Goal: Task Accomplishment & Management: Manage account settings

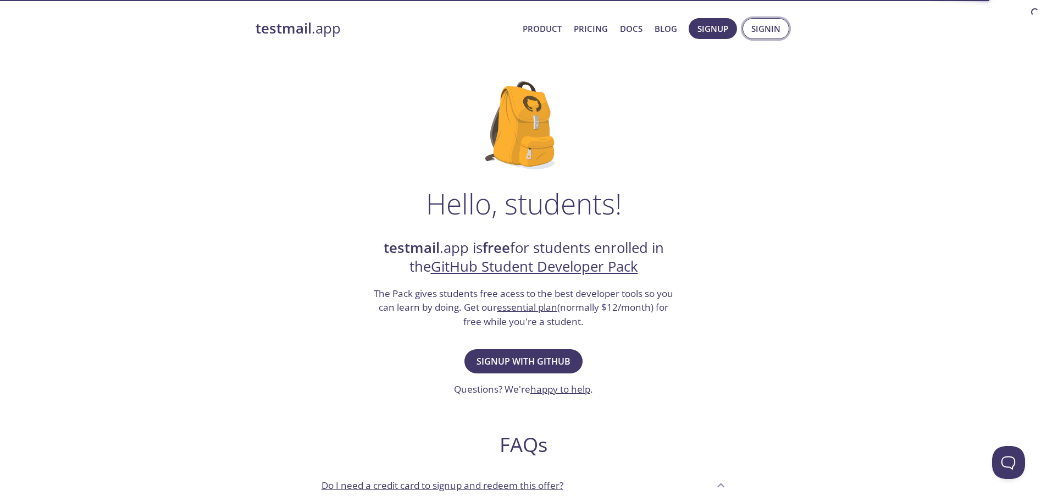
click at [757, 31] on span "Signin" at bounding box center [766, 28] width 29 height 14
click at [510, 368] on span "Signup with GitHub" at bounding box center [524, 361] width 94 height 15
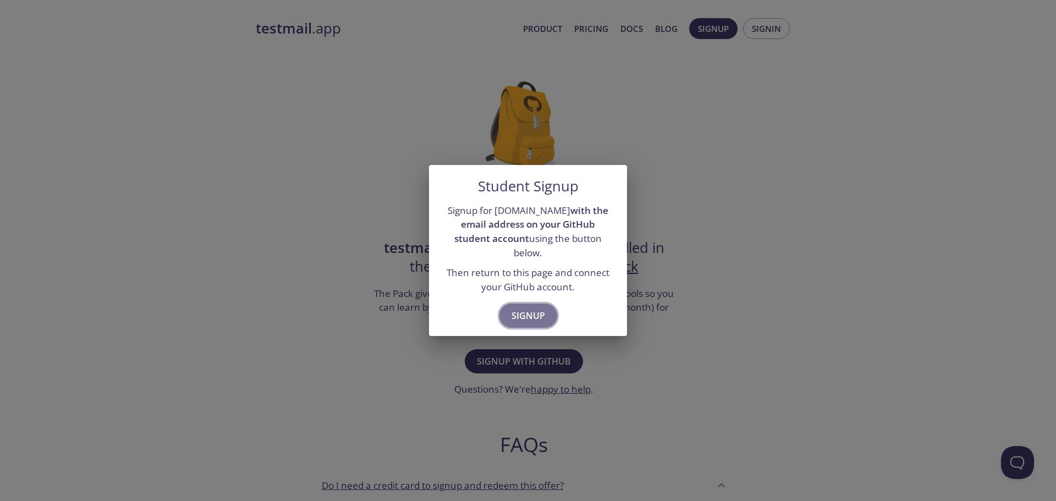
click at [516, 316] on span "Signup" at bounding box center [528, 315] width 34 height 15
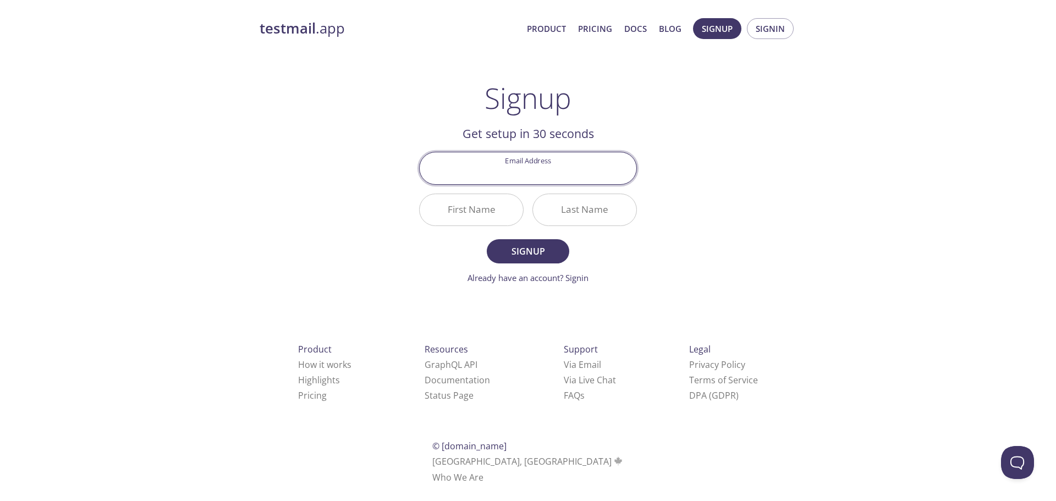
click at [557, 172] on input "Email Address" at bounding box center [527, 167] width 217 height 31
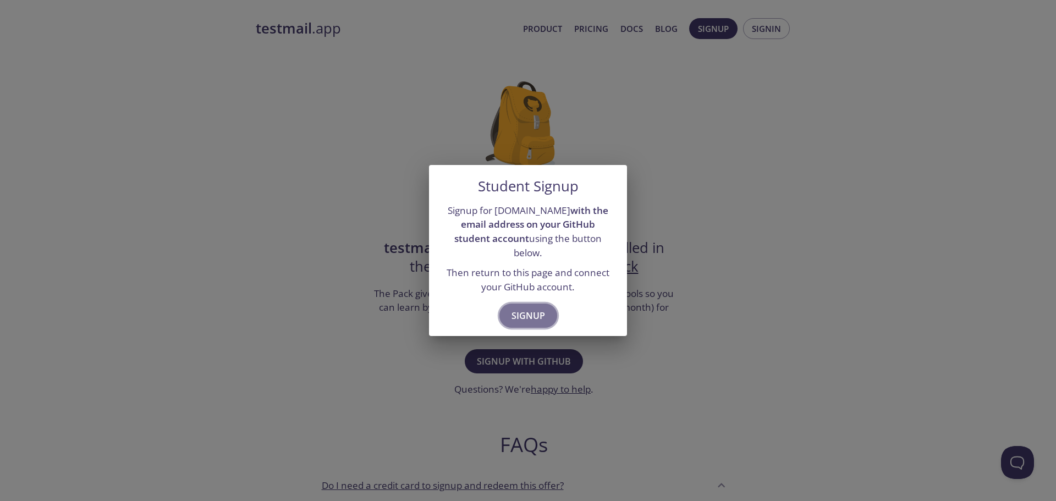
click at [541, 308] on span "Signup" at bounding box center [528, 315] width 34 height 15
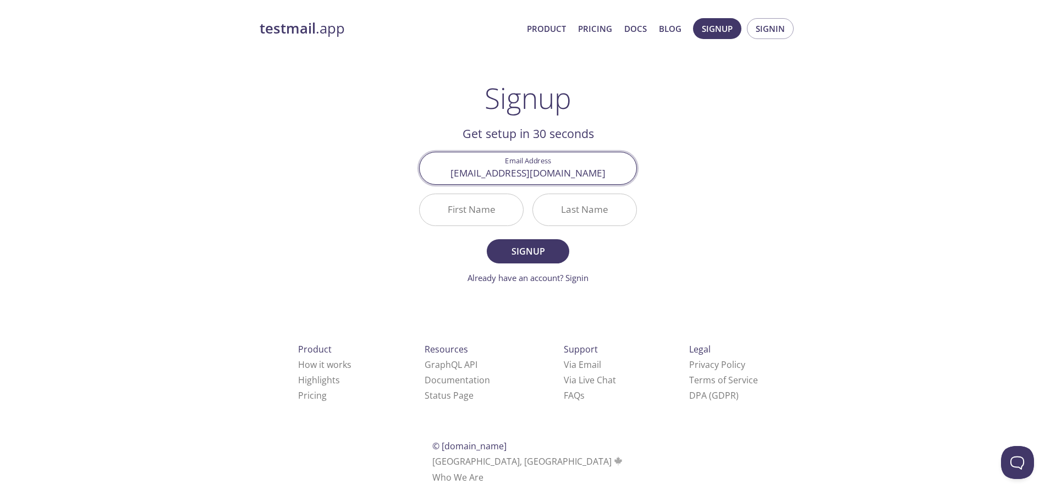
type input "[EMAIL_ADDRESS][DOMAIN_NAME]"
click at [478, 219] on input "First Name" at bounding box center [470, 209] width 103 height 31
type input "H"
click at [556, 212] on input "Last Name" at bounding box center [584, 209] width 103 height 31
type input "V"
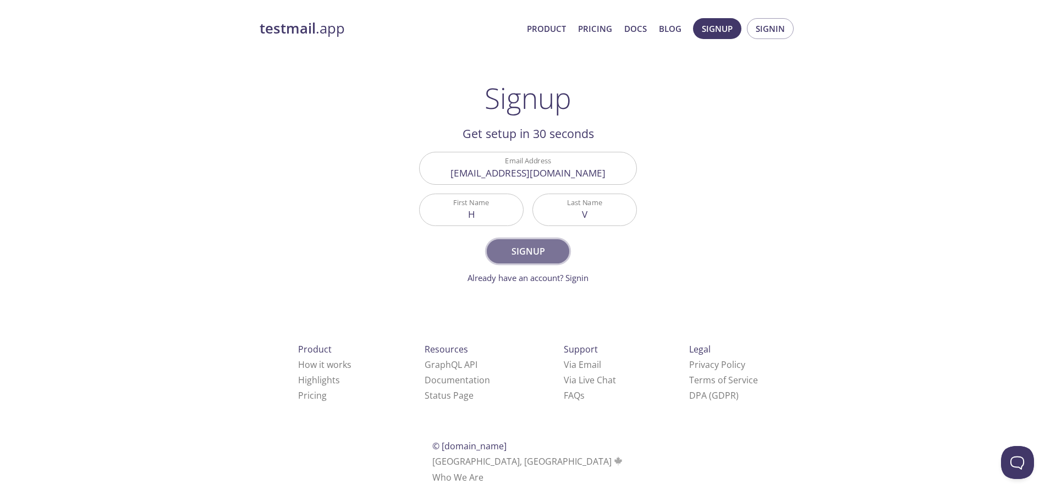
click at [540, 249] on span "Signup" at bounding box center [528, 251] width 58 height 15
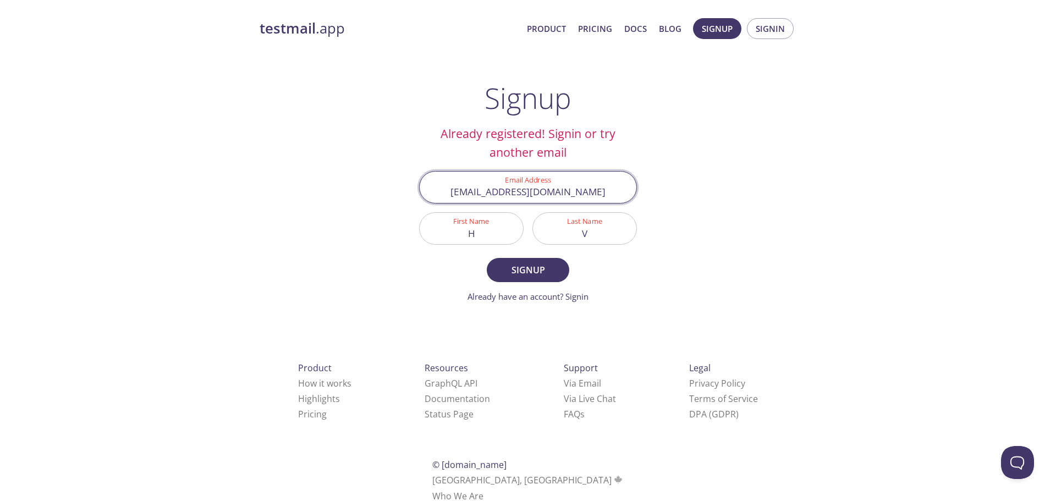
click at [541, 202] on input "[EMAIL_ADDRESS][DOMAIN_NAME]" at bounding box center [527, 187] width 217 height 31
click at [772, 27] on span "Signin" at bounding box center [769, 28] width 29 height 14
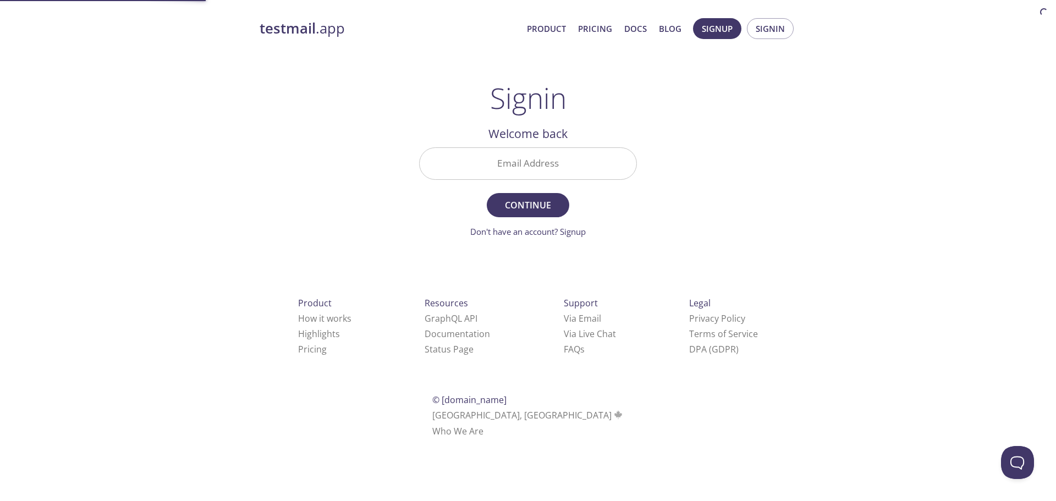
click at [615, 147] on div at bounding box center [528, 163] width 218 height 32
click at [607, 156] on input "Email Address" at bounding box center [527, 163] width 217 height 31
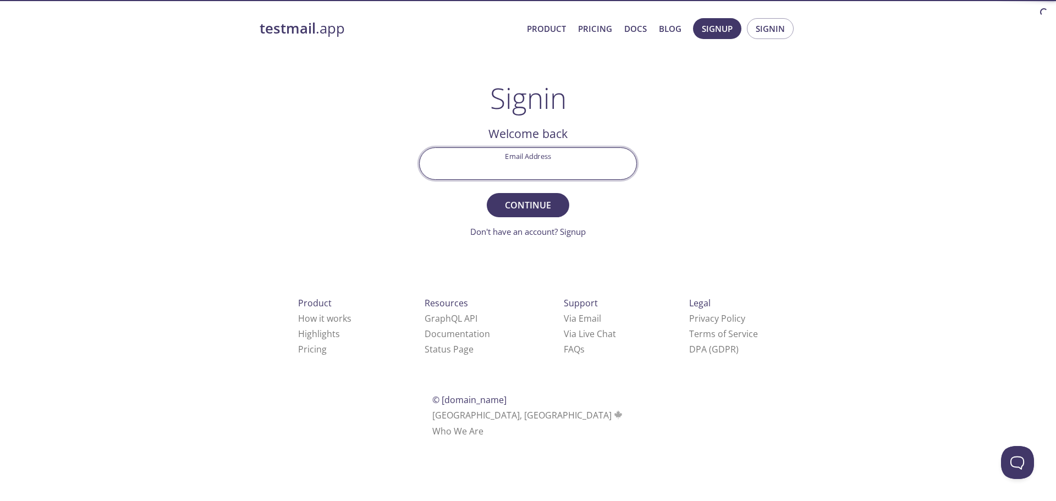
paste input "[EMAIL_ADDRESS][DOMAIN_NAME]"
type input "[EMAIL_ADDRESS][DOMAIN_NAME]"
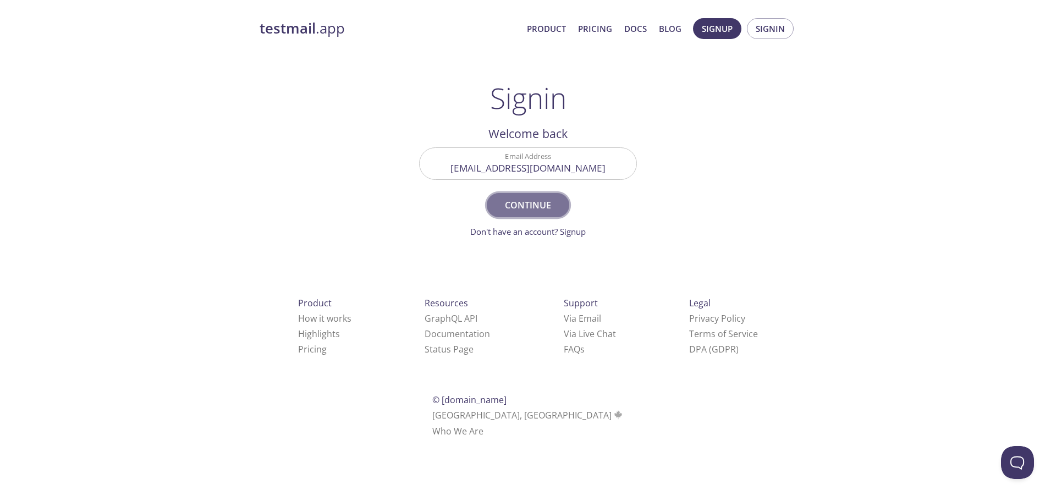
click at [541, 208] on span "Continue" at bounding box center [528, 204] width 58 height 15
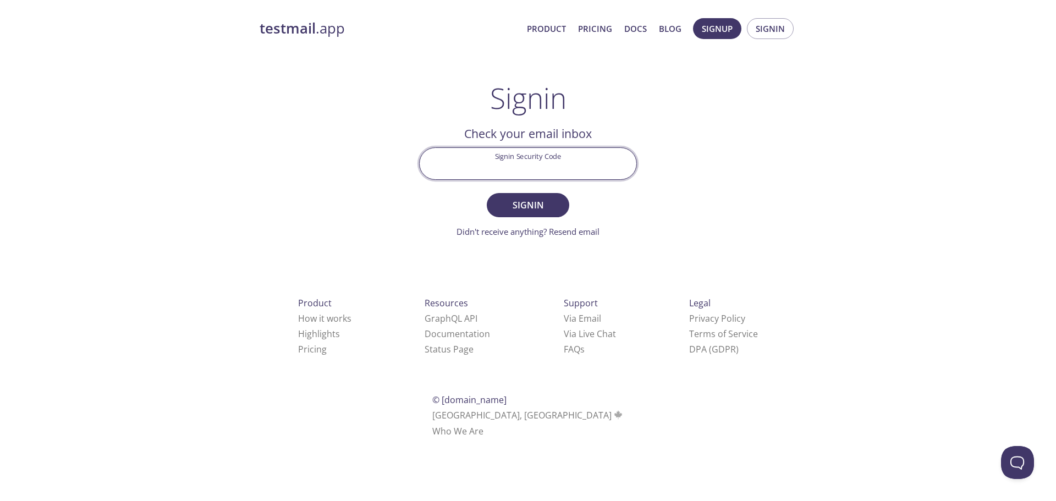
click at [516, 159] on input "Signin Security Code" at bounding box center [527, 163] width 217 height 31
paste input "1AN6JNW"
type input "1AN6JNW"
click at [531, 202] on span "Signin" at bounding box center [528, 204] width 58 height 15
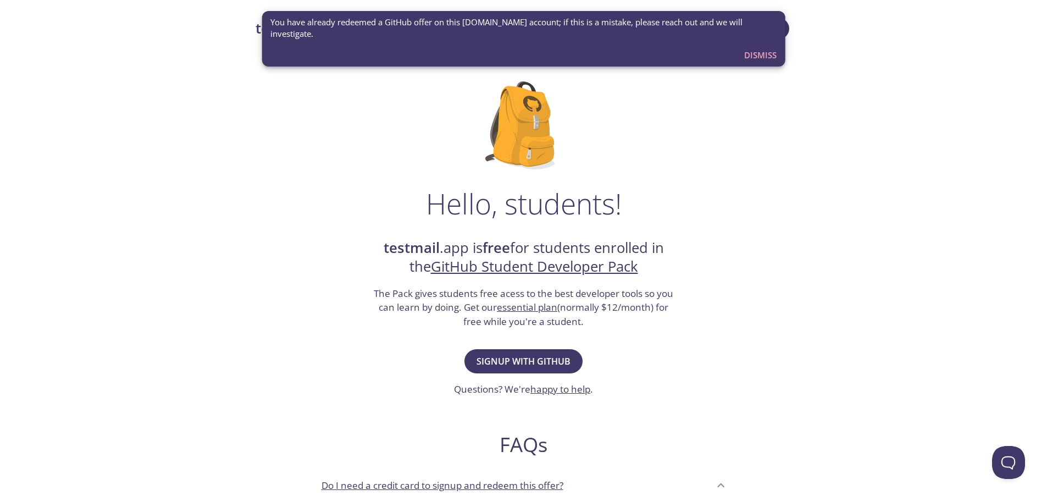
click at [772, 48] on span "Dismiss" at bounding box center [760, 55] width 32 height 14
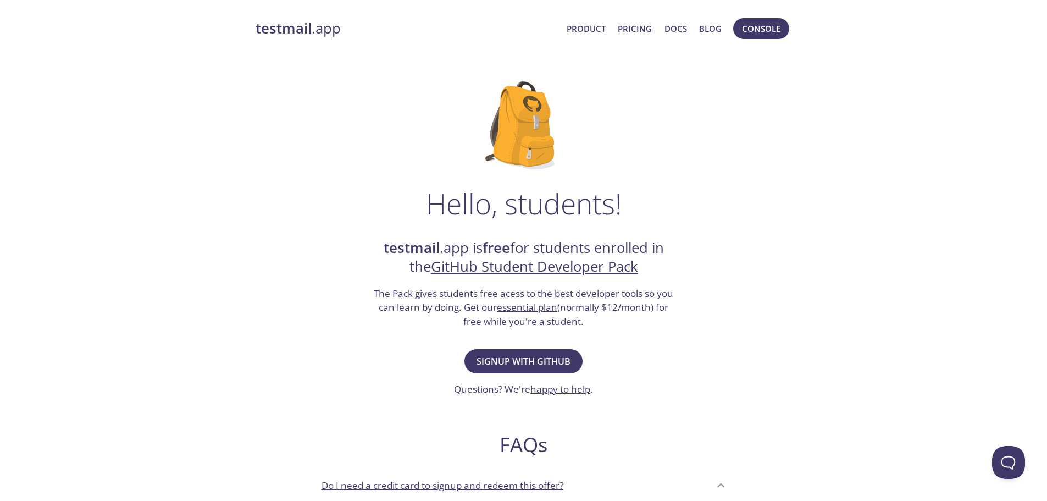
click at [728, 26] on nav "Product Pricing Docs Blog Console" at bounding box center [675, 28] width 234 height 26
click at [736, 27] on button "Console" at bounding box center [761, 28] width 56 height 21
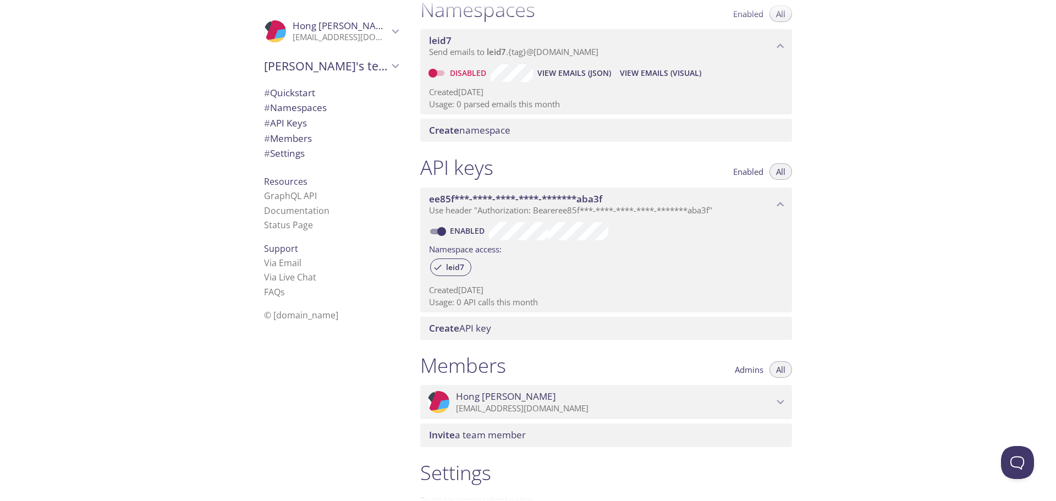
scroll to position [134, 0]
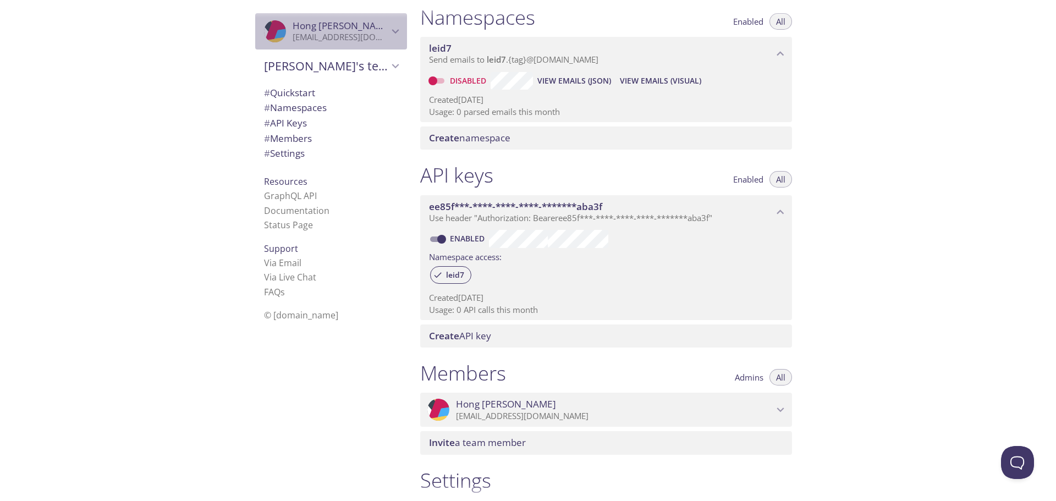
click at [346, 32] on p "[EMAIL_ADDRESS][DOMAIN_NAME]" at bounding box center [340, 37] width 96 height 11
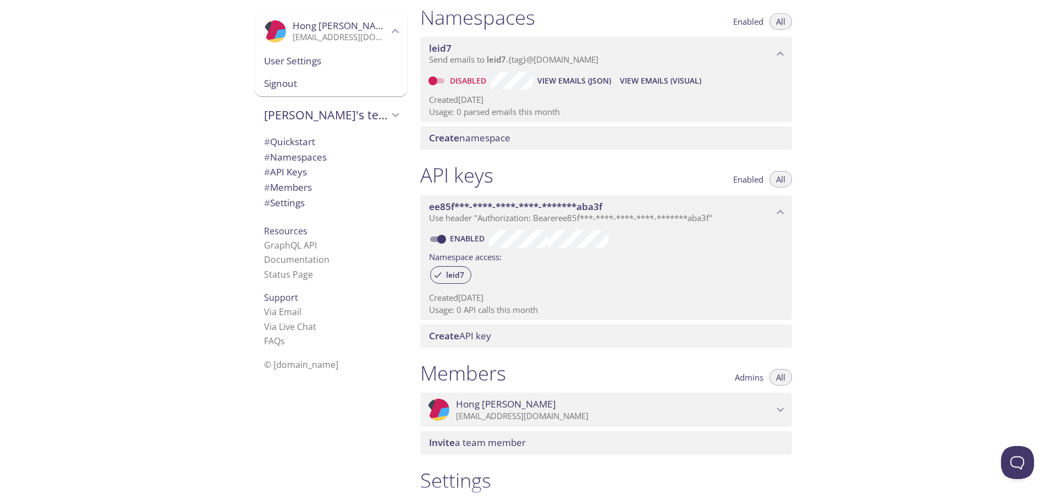
click at [321, 58] on span "User Settings" at bounding box center [331, 61] width 134 height 14
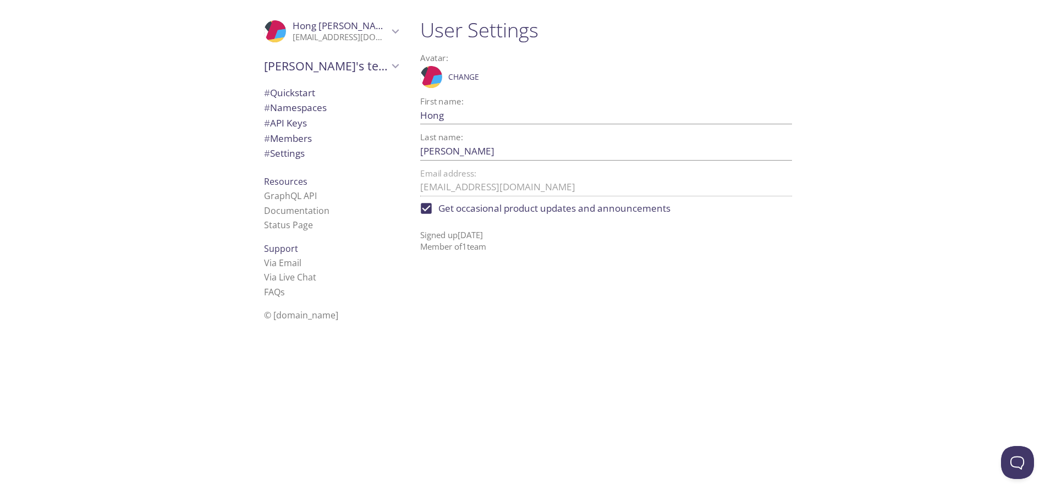
click at [332, 148] on span "# Settings" at bounding box center [331, 153] width 134 height 14
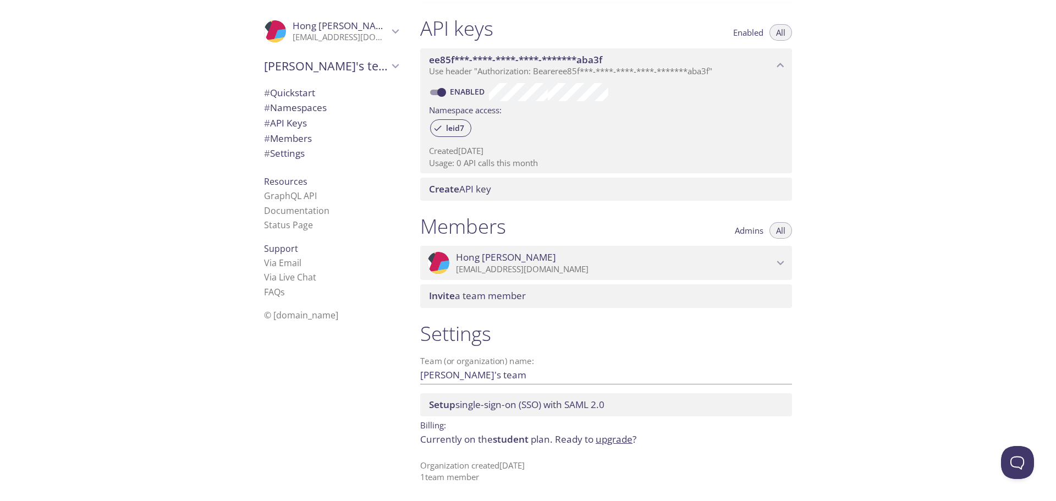
scroll to position [98, 0]
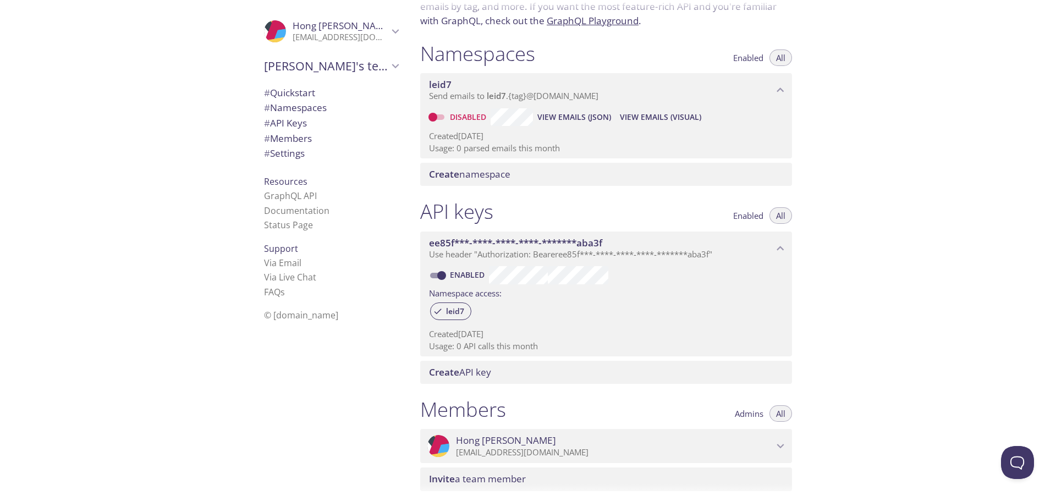
click at [312, 126] on span "# API Keys" at bounding box center [331, 123] width 134 height 14
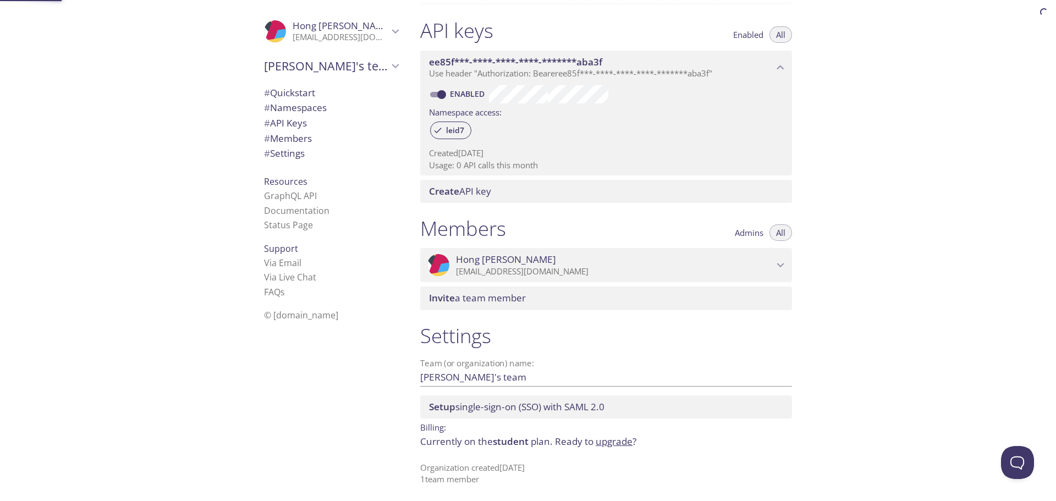
scroll to position [281, 0]
click at [314, 91] on span "# Quickstart" at bounding box center [331, 93] width 134 height 14
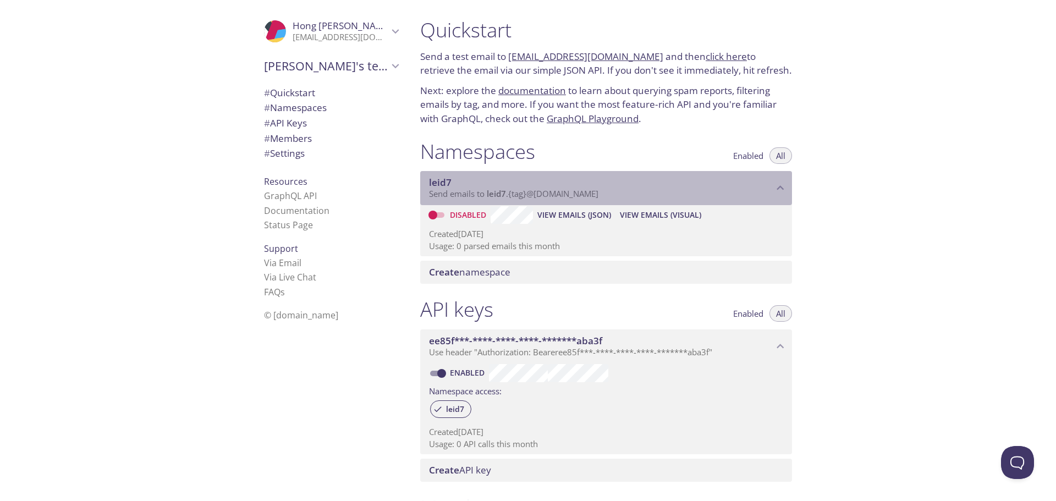
click at [481, 188] on span "leid7" at bounding box center [601, 182] width 344 height 12
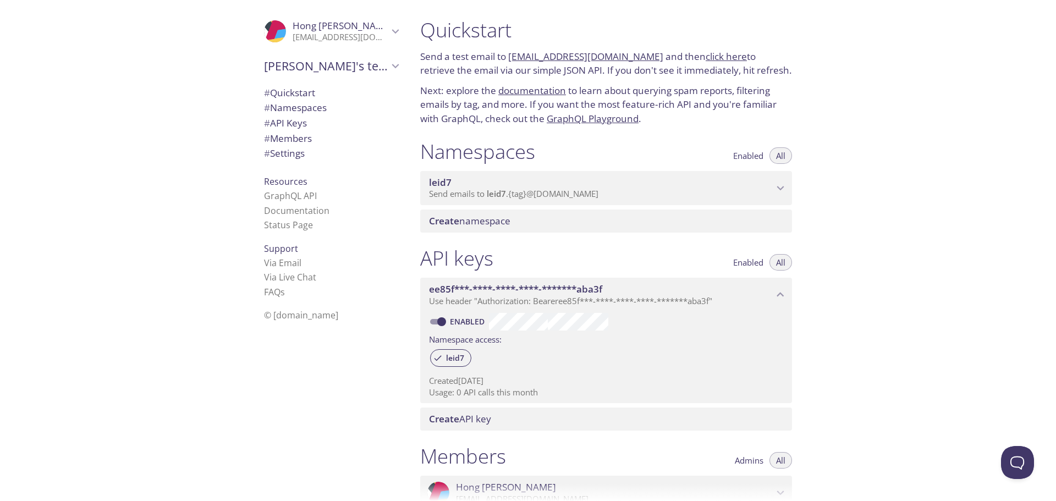
click at [483, 193] on span "Send emails to leid7 . {tag} @inbox.testmail.app" at bounding box center [513, 193] width 169 height 11
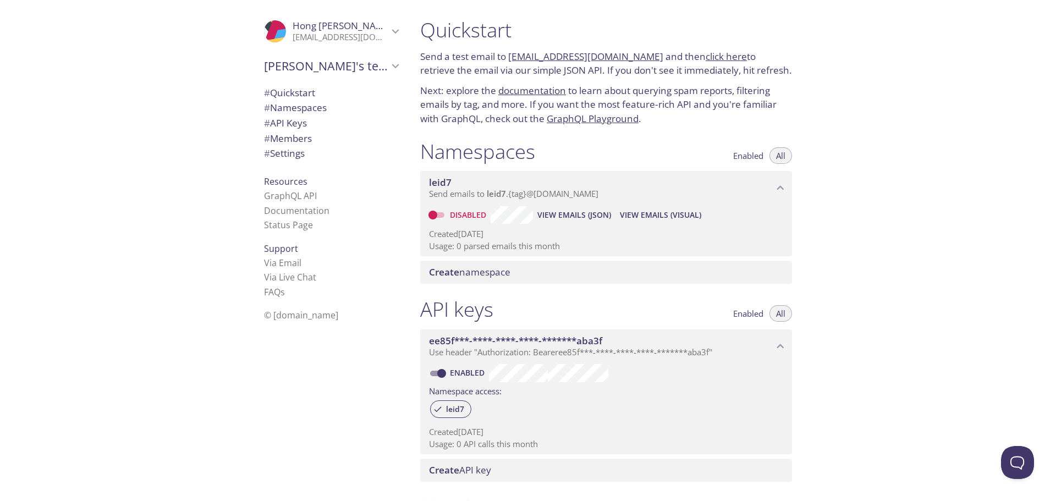
click at [484, 274] on span "Create namespace" at bounding box center [469, 272] width 81 height 13
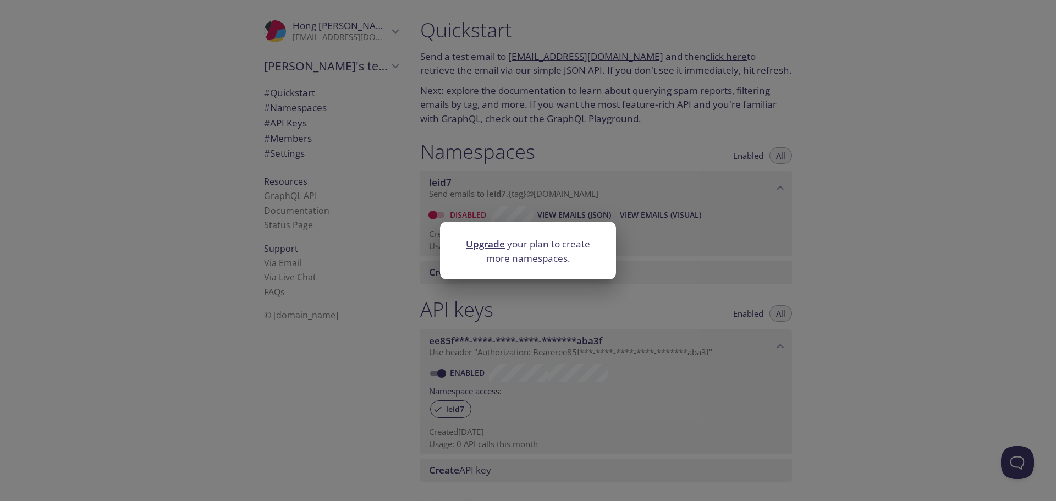
click at [575, 323] on div "Upgrade your plan to create more namespaces." at bounding box center [528, 250] width 1056 height 501
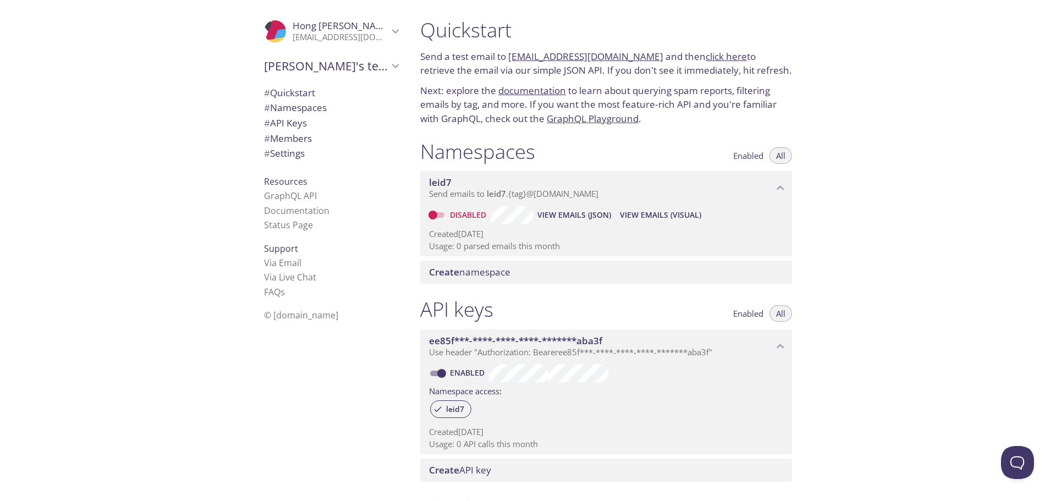
click at [743, 156] on span "Enabled" at bounding box center [748, 156] width 30 height 0
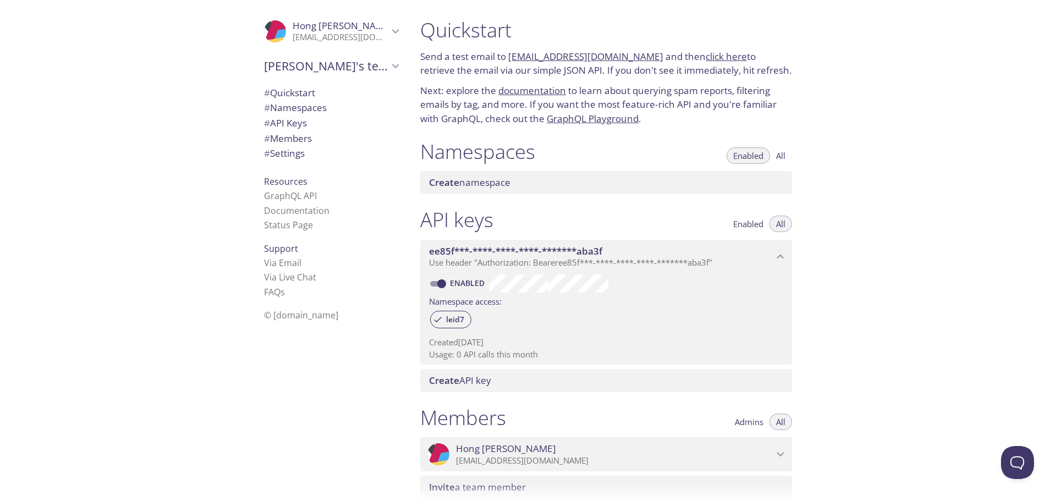
click at [743, 156] on span "Enabled" at bounding box center [748, 156] width 30 height 0
click at [784, 156] on span "All" at bounding box center [780, 156] width 9 height 0
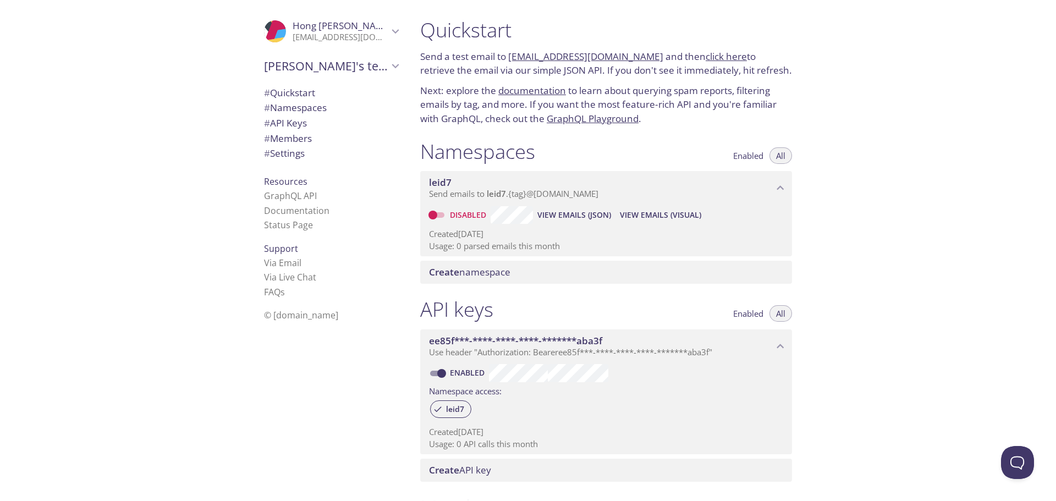
click at [745, 156] on span "Enabled" at bounding box center [748, 156] width 30 height 0
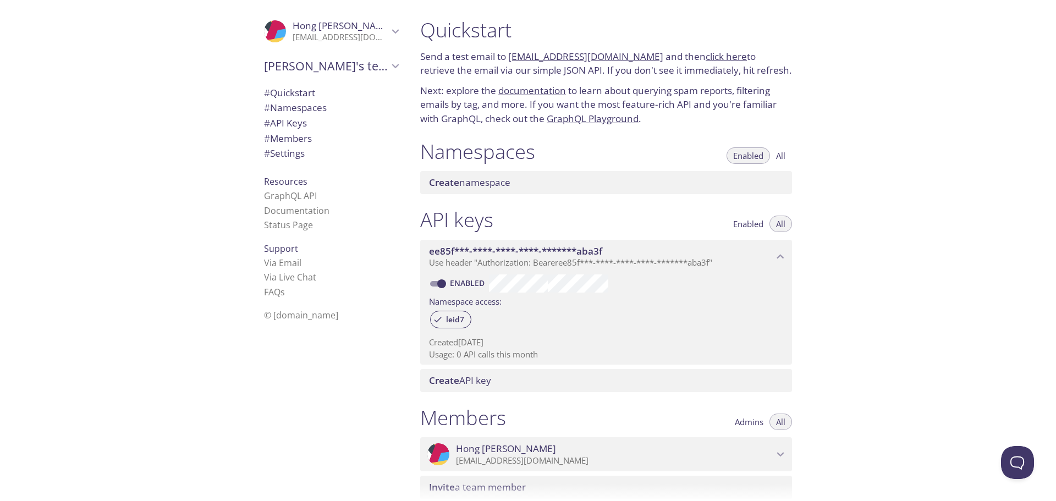
click at [782, 146] on div "Enabled All" at bounding box center [758, 151] width 65 height 25
click at [780, 156] on span "All" at bounding box center [780, 156] width 9 height 0
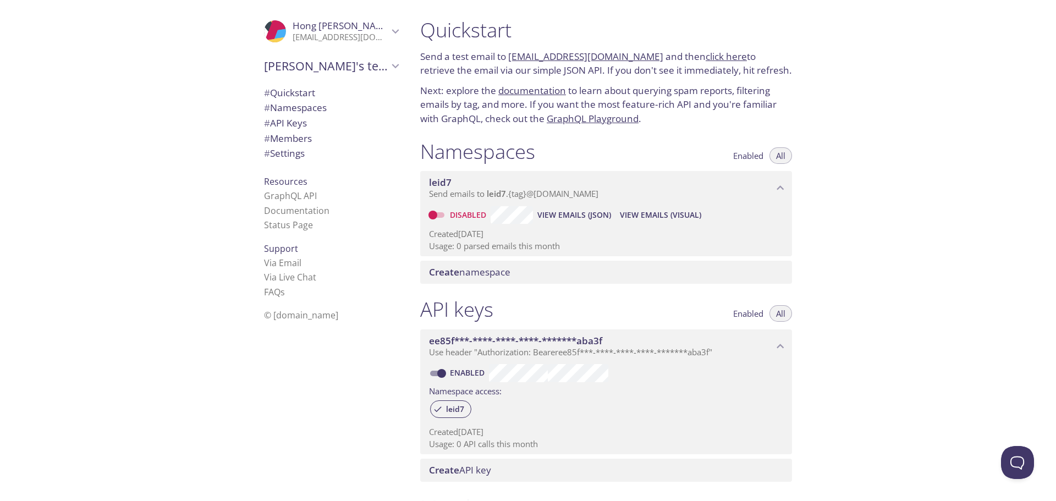
click at [437, 218] on input "Disabled" at bounding box center [433, 214] width 40 height 13
click at [483, 213] on link "Enabled" at bounding box center [468, 214] width 41 height 10
click at [461, 213] on input "Enabled" at bounding box center [442, 214] width 40 height 13
click at [483, 213] on link "Disabled" at bounding box center [469, 214] width 42 height 10
click at [452, 213] on input "Disabled" at bounding box center [433, 214] width 40 height 13
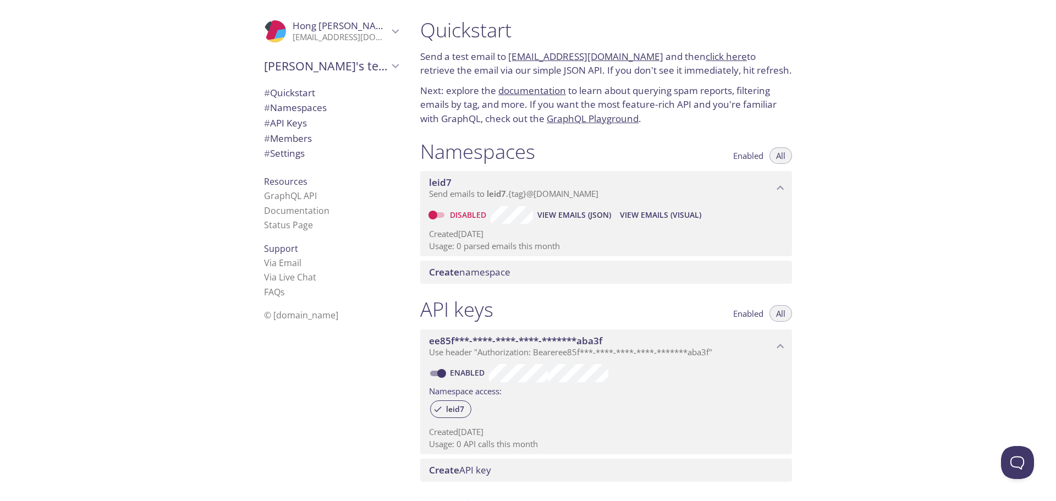
checkbox input "true"
